Goal: Find specific page/section

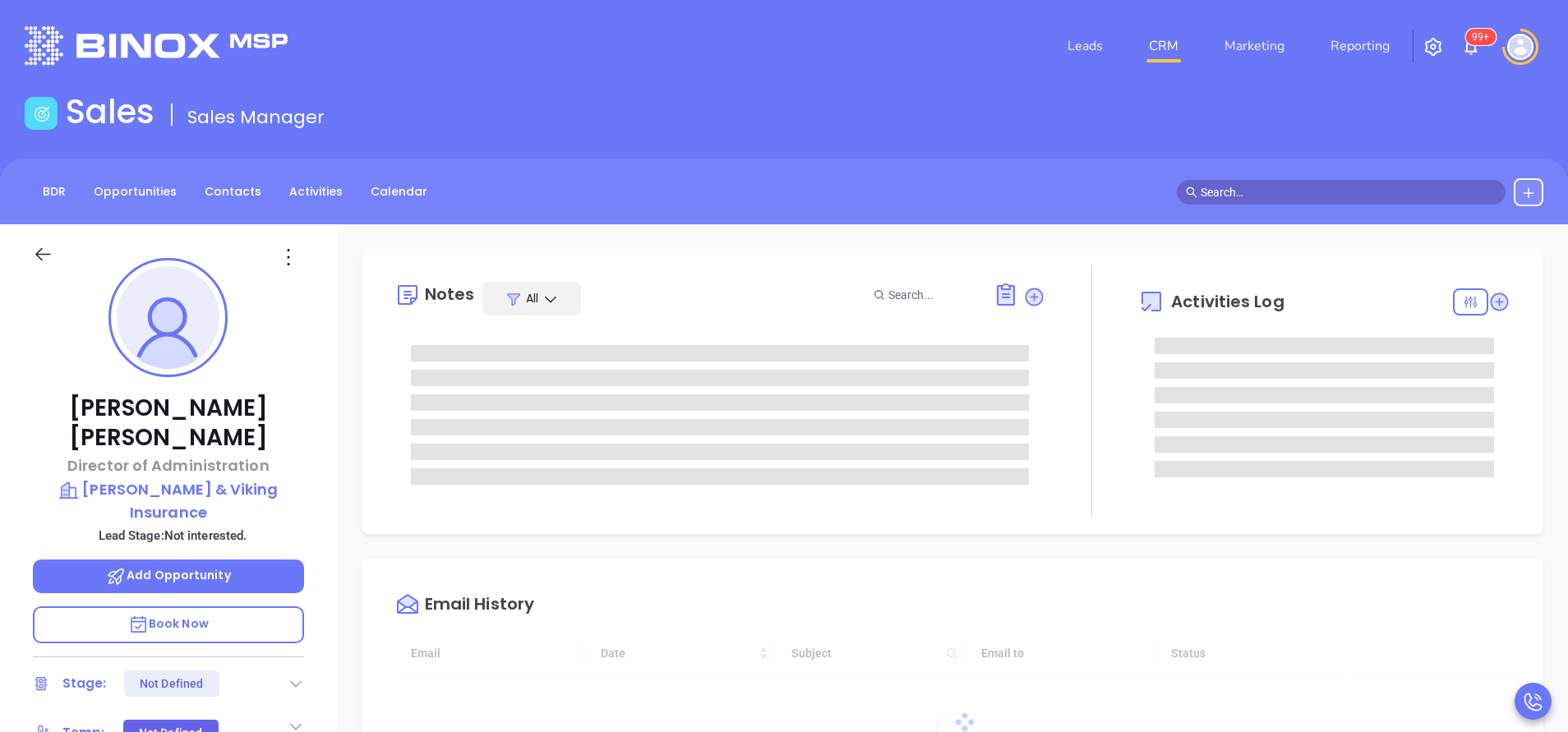
type input "[DATE]"
click at [210, 478] on p "[PERSON_NAME] & Viking Insurance" at bounding box center [168, 500] width 271 height 45
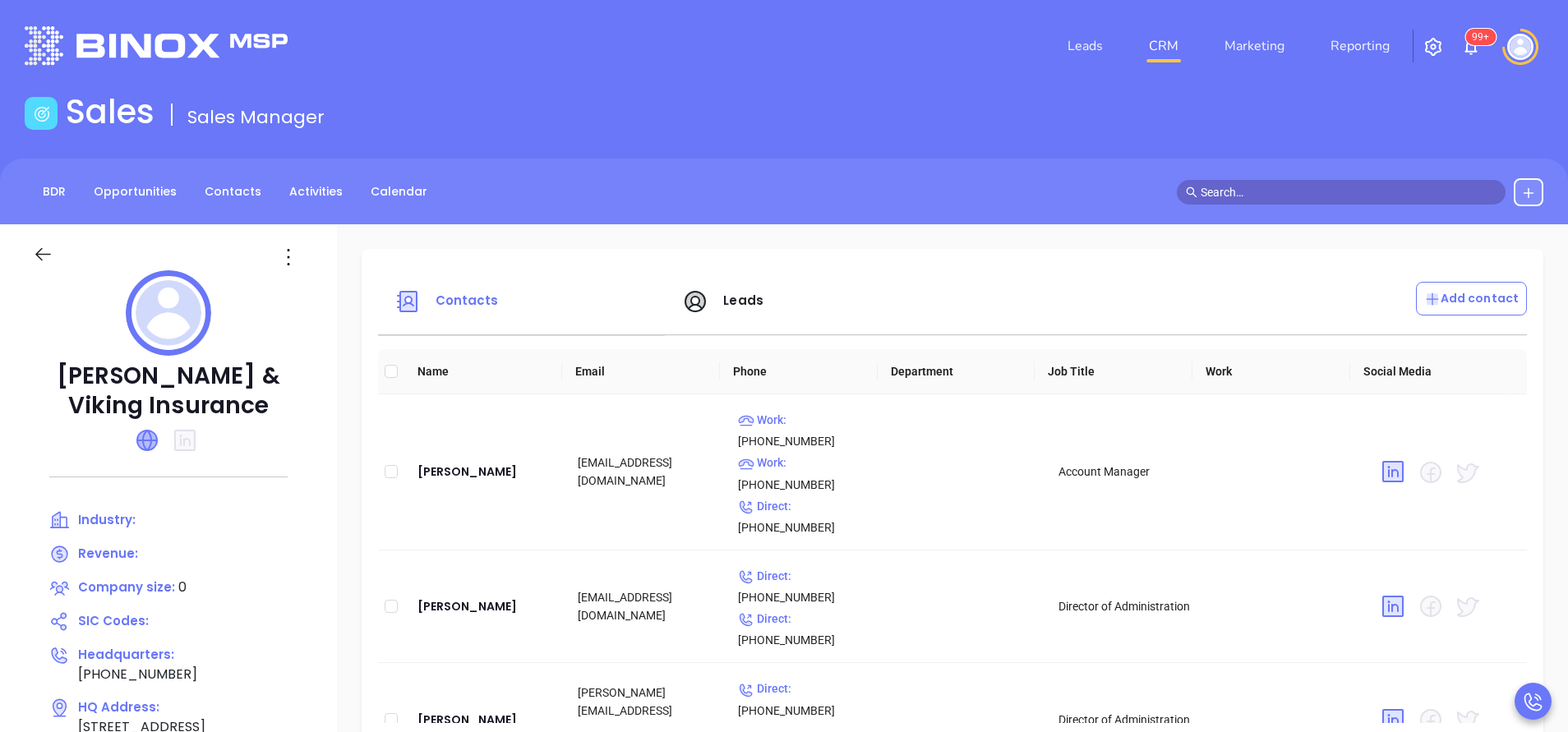
click at [150, 443] on icon at bounding box center [147, 440] width 20 height 20
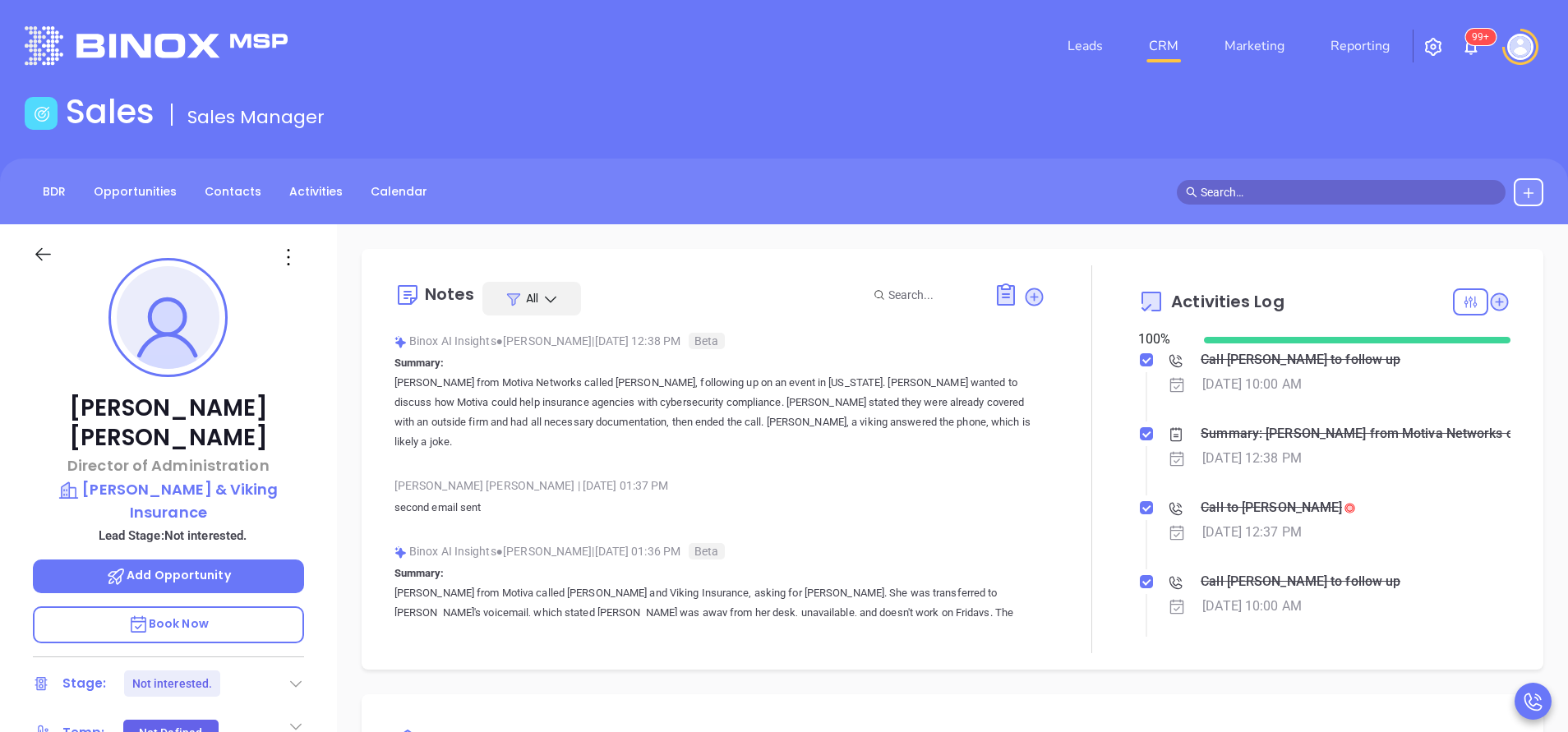
scroll to position [477, 0]
